Goal: Task Accomplishment & Management: Complete application form

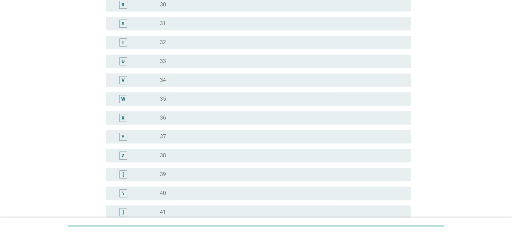
scroll to position [370, 0]
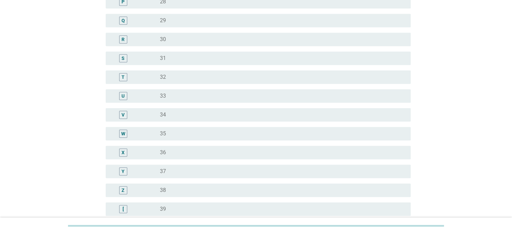
click at [196, 76] on div "radio_button_unchecked 32" at bounding box center [280, 77] width 240 height 7
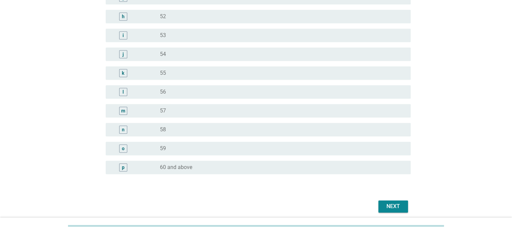
scroll to position [834, 0]
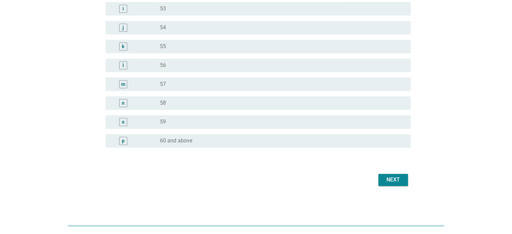
click at [401, 178] on div "Next" at bounding box center [393, 180] width 19 height 8
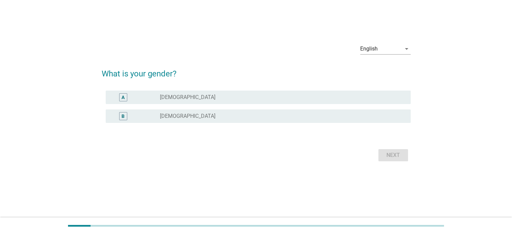
scroll to position [0, 0]
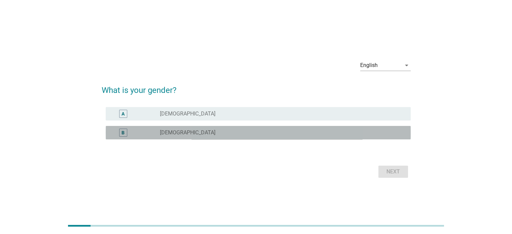
click at [255, 133] on div "radio_button_unchecked [DEMOGRAPHIC_DATA]" at bounding box center [280, 132] width 240 height 7
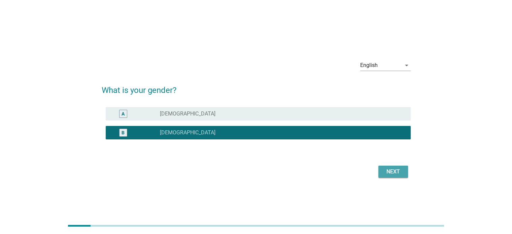
click at [399, 172] on div "Next" at bounding box center [393, 172] width 19 height 8
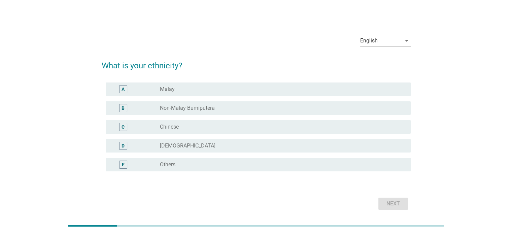
click at [211, 124] on div "radio_button_unchecked Chinese" at bounding box center [280, 127] width 240 height 7
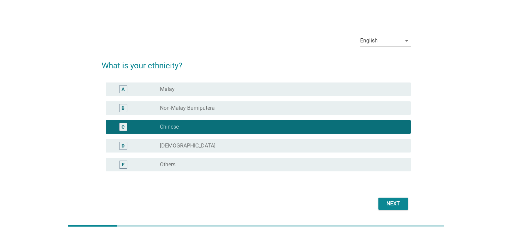
click at [392, 198] on button "Next" at bounding box center [393, 204] width 30 height 12
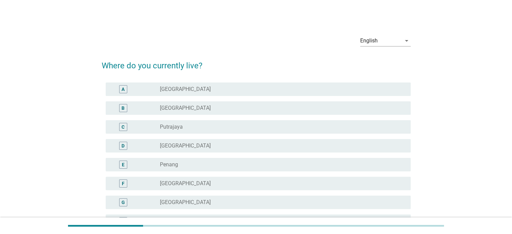
click at [226, 105] on div "radio_button_unchecked [GEOGRAPHIC_DATA]" at bounding box center [280, 108] width 240 height 7
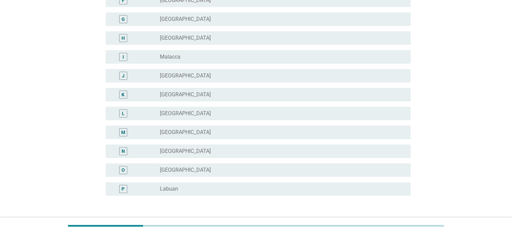
scroll to position [202, 0]
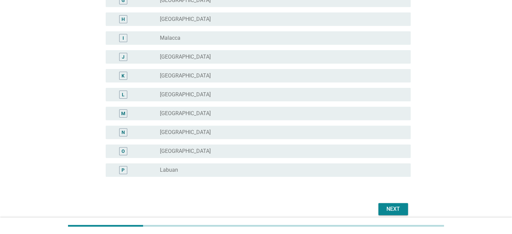
click at [398, 203] on button "Next" at bounding box center [393, 209] width 30 height 12
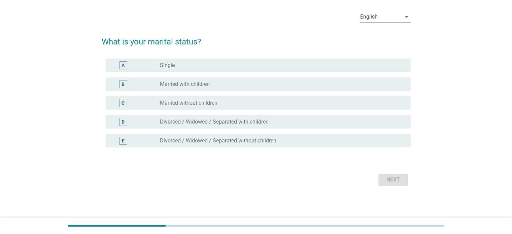
scroll to position [0, 0]
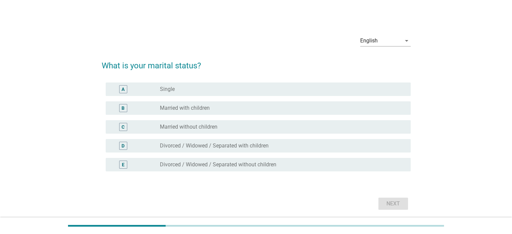
drag, startPoint x: 241, startPoint y: 106, endPoint x: 248, endPoint y: 110, distance: 7.9
click at [242, 106] on div "radio_button_unchecked Married with children" at bounding box center [280, 108] width 240 height 7
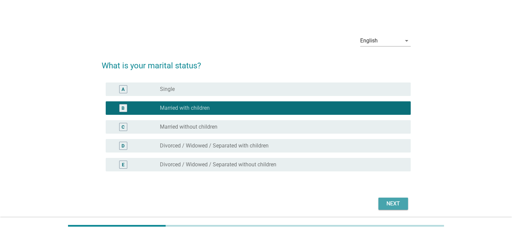
click at [381, 199] on button "Next" at bounding box center [393, 204] width 30 height 12
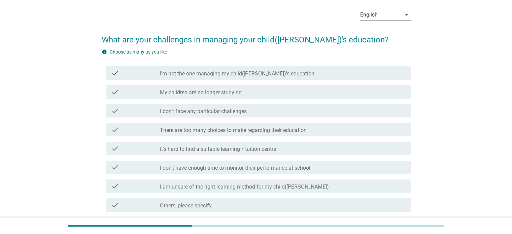
scroll to position [67, 0]
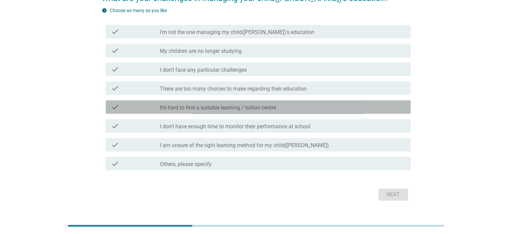
click at [283, 108] on div "check_box_outline_blank It's hard to find a suitable learning / tuition centre" at bounding box center [282, 107] width 245 height 8
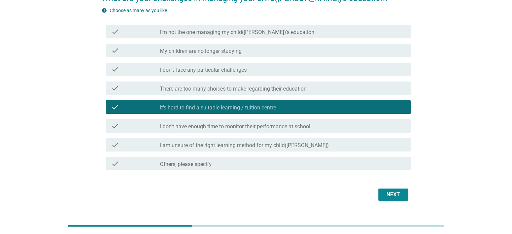
click at [298, 146] on div "check_box_outline_blank I am unsure of the right learning method for my child([…" at bounding box center [282, 145] width 245 height 8
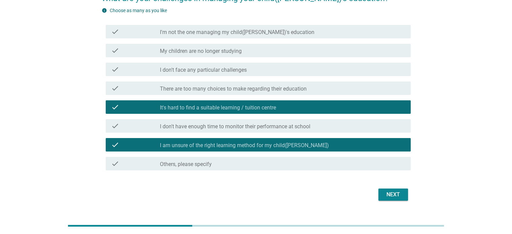
click at [390, 194] on div "Next" at bounding box center [393, 194] width 19 height 8
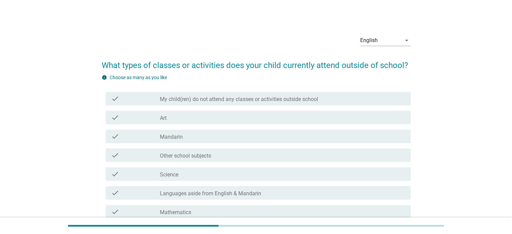
scroll to position [34, 0]
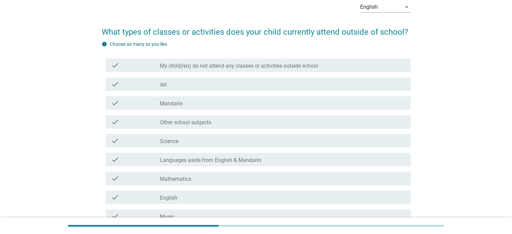
click at [264, 82] on div "check_box_outline_blank Art" at bounding box center [282, 84] width 245 height 8
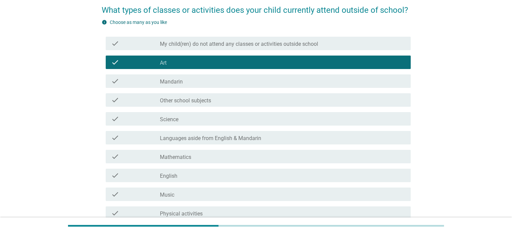
scroll to position [67, 0]
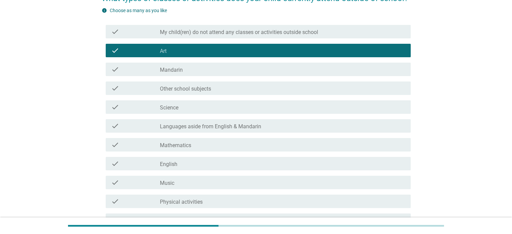
click at [265, 87] on div "check_box_outline_blank Other school subjects" at bounding box center [282, 88] width 245 height 8
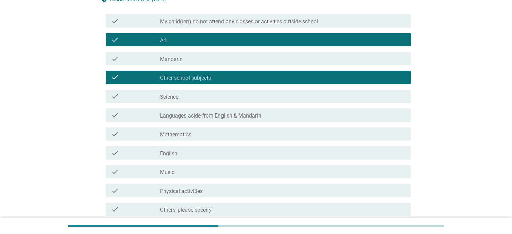
scroll to position [139, 0]
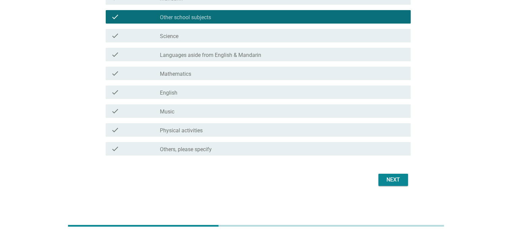
click at [395, 180] on div "Next" at bounding box center [393, 180] width 19 height 8
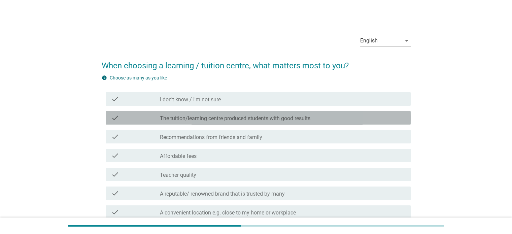
click at [291, 118] on label "The tuition/learning centre produced students with good results" at bounding box center [235, 118] width 150 height 7
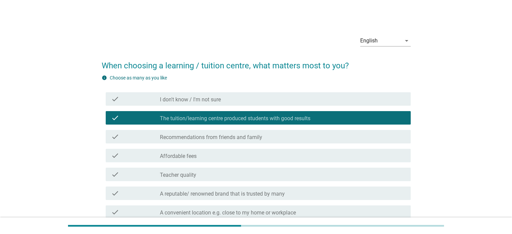
click at [292, 118] on label "The tuition/learning centre produced students with good results" at bounding box center [235, 118] width 150 height 7
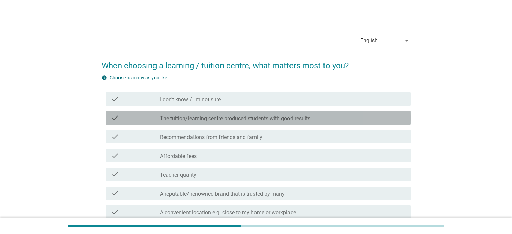
click at [292, 118] on label "The tuition/learning centre produced students with good results" at bounding box center [235, 118] width 150 height 7
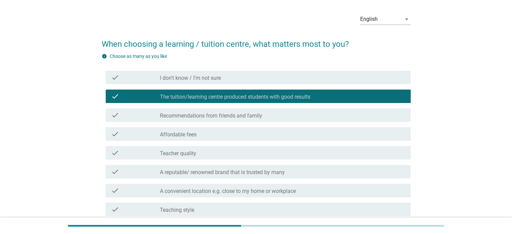
scroll to position [67, 0]
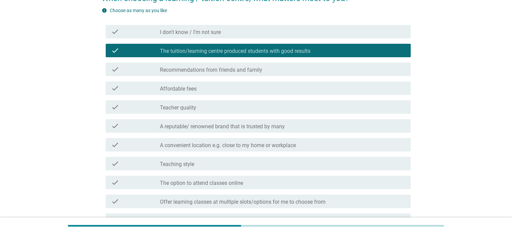
click at [283, 82] on div "check check_box_outline_blank Affordable fees" at bounding box center [258, 87] width 305 height 13
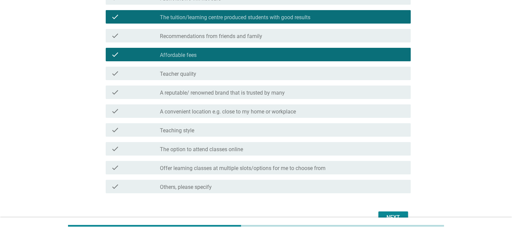
click at [297, 69] on div "check_box_outline_blank Teacher quality" at bounding box center [282, 73] width 245 height 8
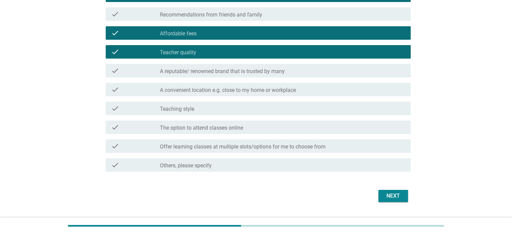
scroll to position [139, 0]
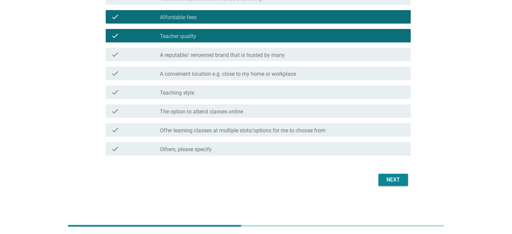
click at [392, 178] on div "Next" at bounding box center [393, 180] width 19 height 8
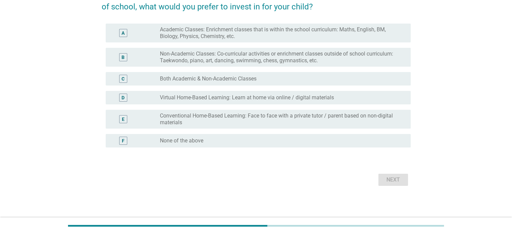
scroll to position [0, 0]
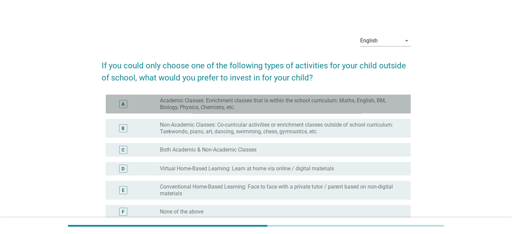
click at [317, 110] on label "Academic Classes: Enrichment classes that is within the school curriculum: Math…" at bounding box center [280, 103] width 240 height 13
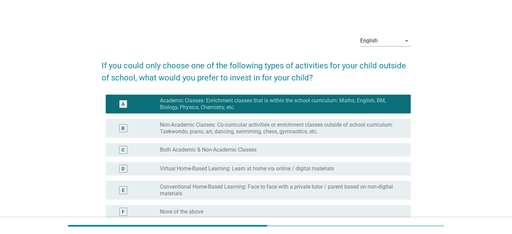
click at [313, 120] on div "B radio_button_unchecked Non-Academic Classes: Co-curricular activities or enri…" at bounding box center [258, 128] width 305 height 19
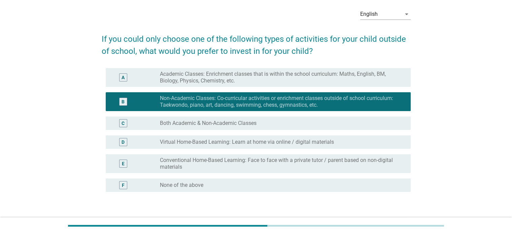
scroll to position [67, 0]
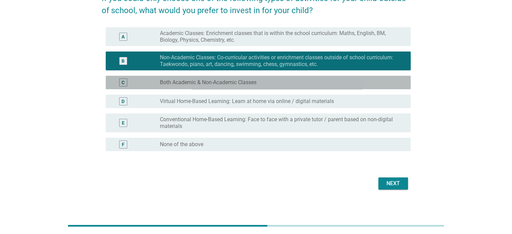
click at [273, 79] on div "radio_button_unchecked Both Academic & Non-Academic Classes" at bounding box center [280, 82] width 240 height 7
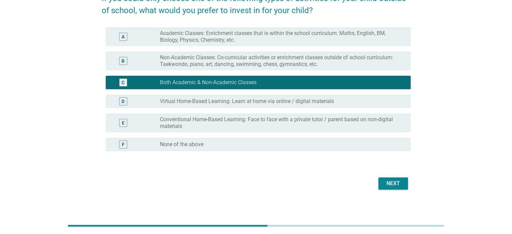
click at [384, 184] on div "Next" at bounding box center [393, 183] width 19 height 8
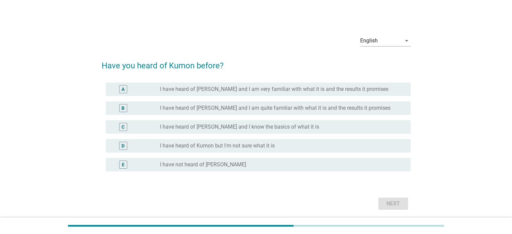
click at [320, 90] on label "I have heard of [PERSON_NAME] and I am very familiar with what it is and the re…" at bounding box center [274, 89] width 229 height 7
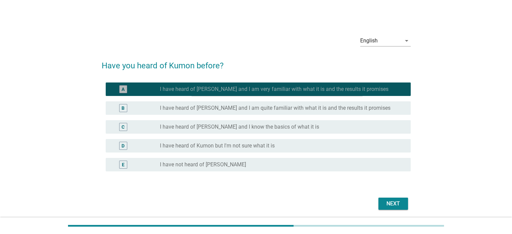
click at [318, 109] on label "I have heard of [PERSON_NAME] and I am quite familiar with what it is and the r…" at bounding box center [275, 108] width 231 height 7
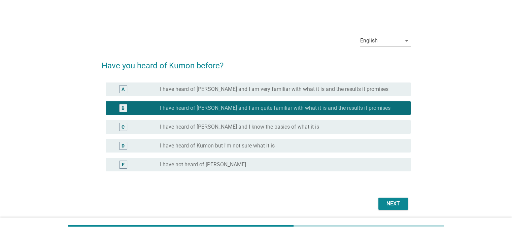
drag, startPoint x: 388, startPoint y: 205, endPoint x: 385, endPoint y: 203, distance: 3.6
click at [388, 205] on div "Next" at bounding box center [393, 204] width 19 height 8
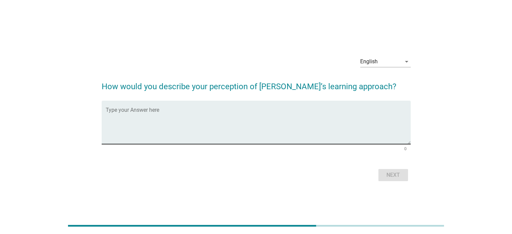
click at [279, 121] on textarea "Type your Answer here" at bounding box center [258, 126] width 305 height 35
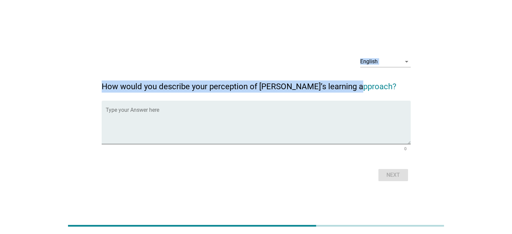
drag, startPoint x: 292, startPoint y: 77, endPoint x: 16, endPoint y: 59, distance: 275.9
click at [16, 59] on div "English arrow_drop_down How would you describe your perception of [PERSON_NAME]…" at bounding box center [256, 116] width 480 height 143
copy div "English arrow_drop_down How would you describe your perception of [PERSON_NAME]…"
click at [260, 104] on div "Type your Answer here" at bounding box center [258, 122] width 305 height 43
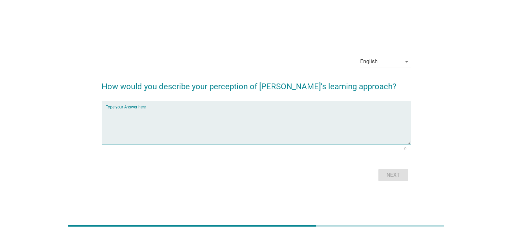
paste textarea "[PERSON_NAME]’s approach is structured and helps build discipline and strong ba…"
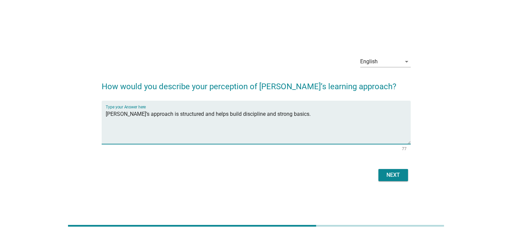
type textarea "[PERSON_NAME]’s approach is structured and helps build discipline and strong ba…"
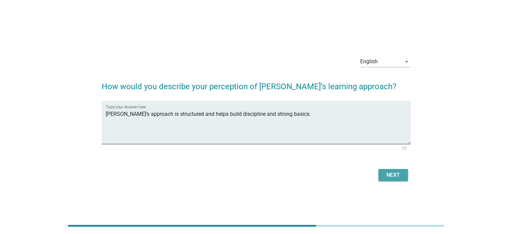
click at [399, 173] on div "Next" at bounding box center [393, 175] width 19 height 8
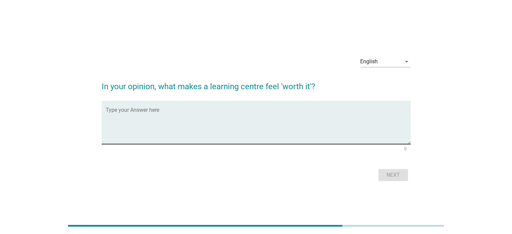
click at [316, 116] on textarea "Type your Answer here" at bounding box center [258, 126] width 305 height 35
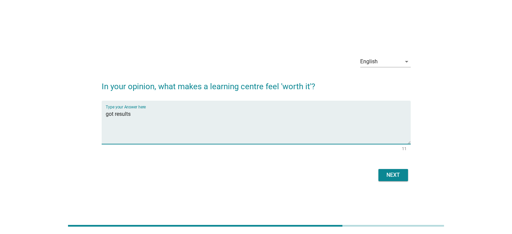
type textarea "got results"
click at [388, 173] on div "Next" at bounding box center [393, 175] width 19 height 8
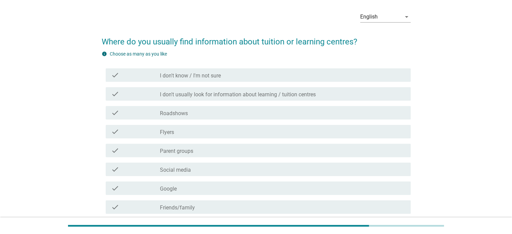
scroll to position [34, 0]
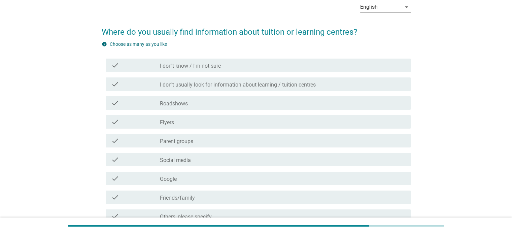
click at [257, 120] on div "check_box_outline_blank Flyers" at bounding box center [282, 122] width 245 height 8
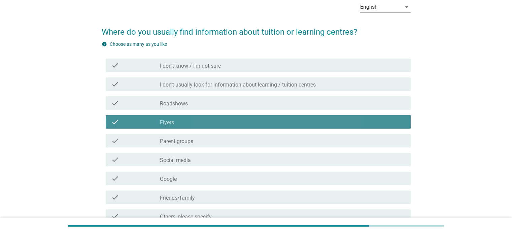
click at [246, 137] on div "check_box_outline_blank Parent groups" at bounding box center [282, 141] width 245 height 8
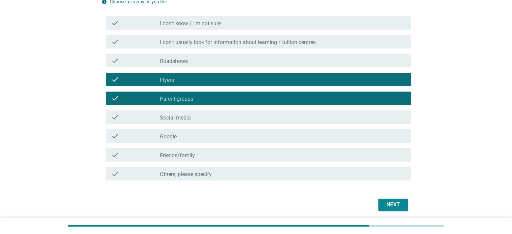
scroll to position [101, 0]
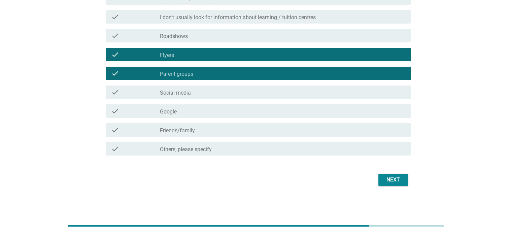
click at [238, 113] on div "check_box_outline_blank Google" at bounding box center [282, 111] width 245 height 8
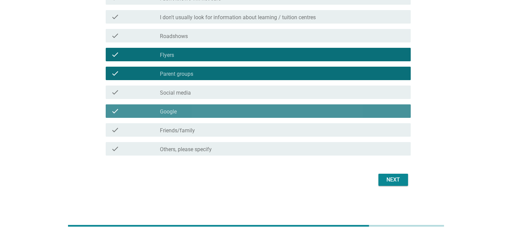
click at [235, 134] on div "check check_box_outline_blank Friends/family" at bounding box center [258, 129] width 305 height 13
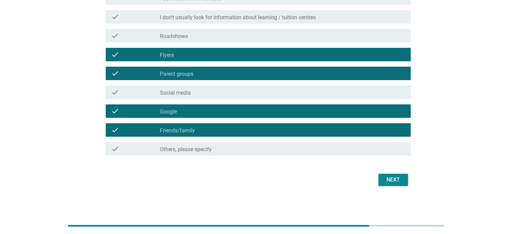
click at [388, 180] on div "Next" at bounding box center [393, 180] width 19 height 8
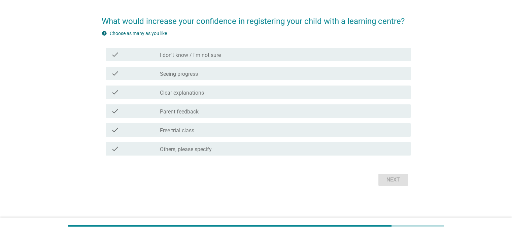
scroll to position [0, 0]
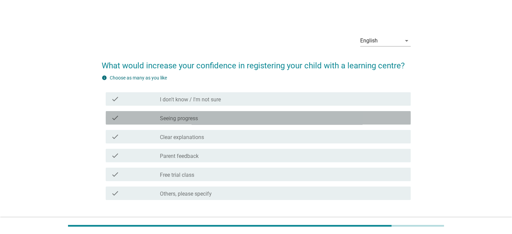
click at [245, 118] on div "check_box_outline_blank Seeing progress" at bounding box center [282, 118] width 245 height 8
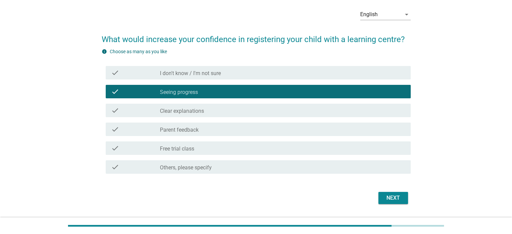
scroll to position [44, 0]
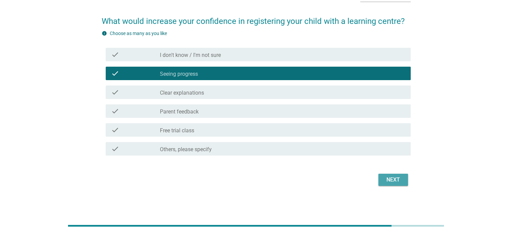
click at [388, 179] on div "Next" at bounding box center [393, 180] width 19 height 8
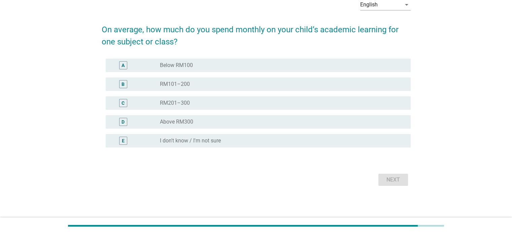
scroll to position [0, 0]
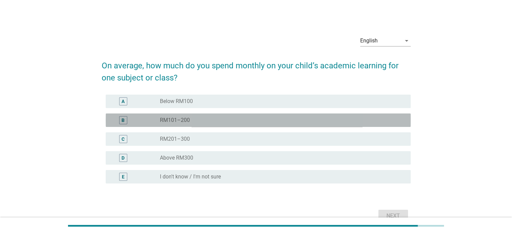
click at [267, 116] on div "radio_button_unchecked RM101–200" at bounding box center [282, 120] width 245 height 8
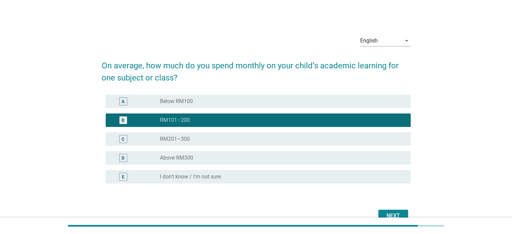
click at [386, 210] on button "Next" at bounding box center [393, 216] width 30 height 12
